Goal: Obtain resource: Download file/media

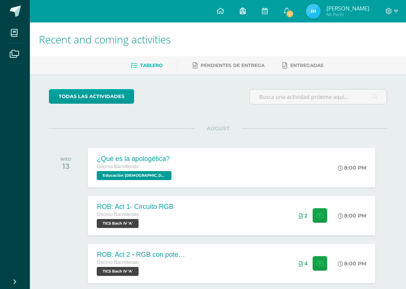
click at [170, 177] on span "Educación [DEMOGRAPHIC_DATA][PERSON_NAME] IV 'A'" at bounding box center [134, 175] width 75 height 9
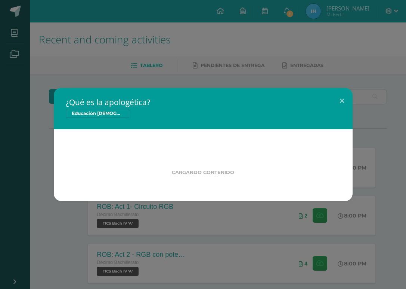
click at [304, 23] on div "¿Qué es la apologética? Educación [DEMOGRAPHIC_DATA][PERSON_NAME] IV Cargando c…" at bounding box center [203, 144] width 406 height 289
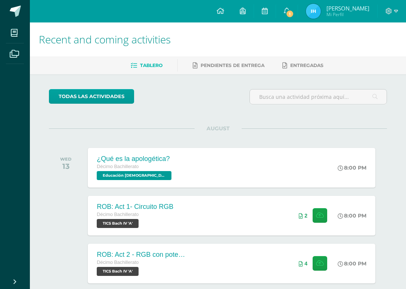
click at [294, 12] on span "1" at bounding box center [290, 14] width 8 height 8
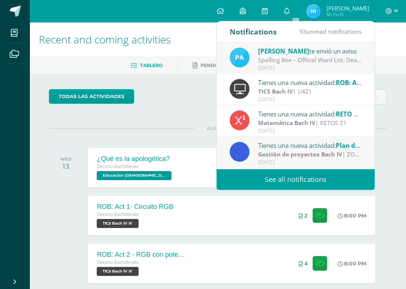
click at [286, 57] on div "Spelling Bee – Official Word List: Dear Students, Attached you will find the of…" at bounding box center [310, 60] width 104 height 9
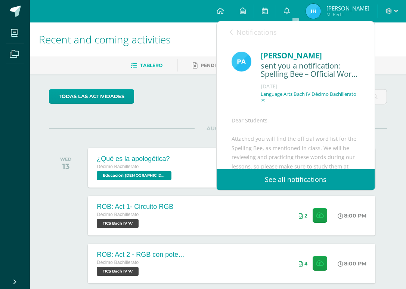
click at [303, 53] on div "[PERSON_NAME]" at bounding box center [310, 56] width 99 height 12
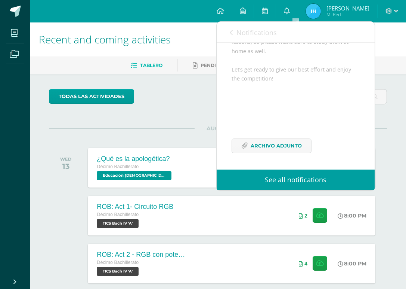
scroll to position [46, 0]
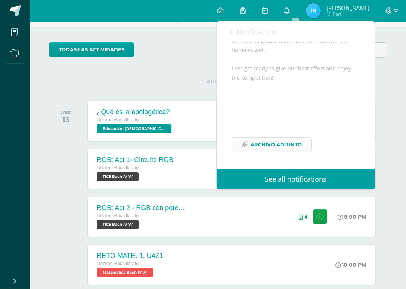
click at [283, 148] on span "Archivo Adjunto" at bounding box center [276, 145] width 51 height 14
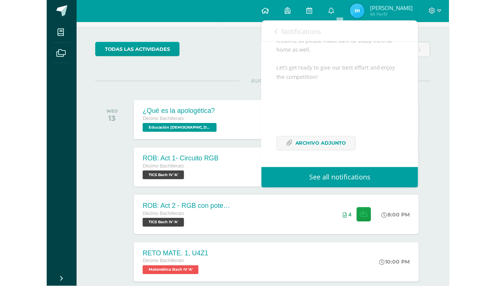
scroll to position [47, 0]
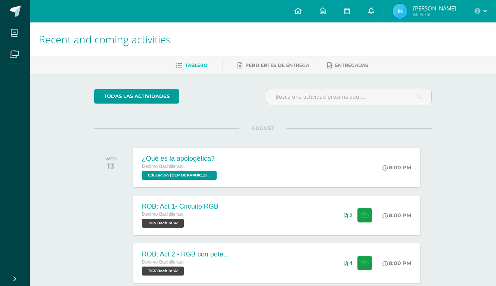
click at [374, 13] on icon at bounding box center [371, 10] width 6 height 7
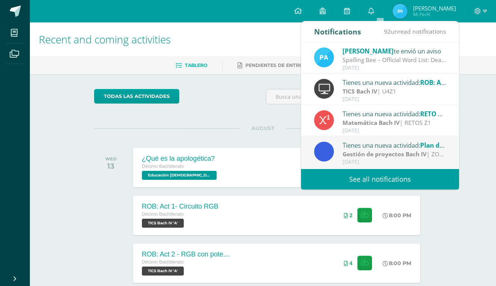
click at [377, 58] on div "Spelling Bee – Official Word List: Dear Students, Attached you will find the of…" at bounding box center [395, 60] width 104 height 9
